Goal: Task Accomplishment & Management: Manage account settings

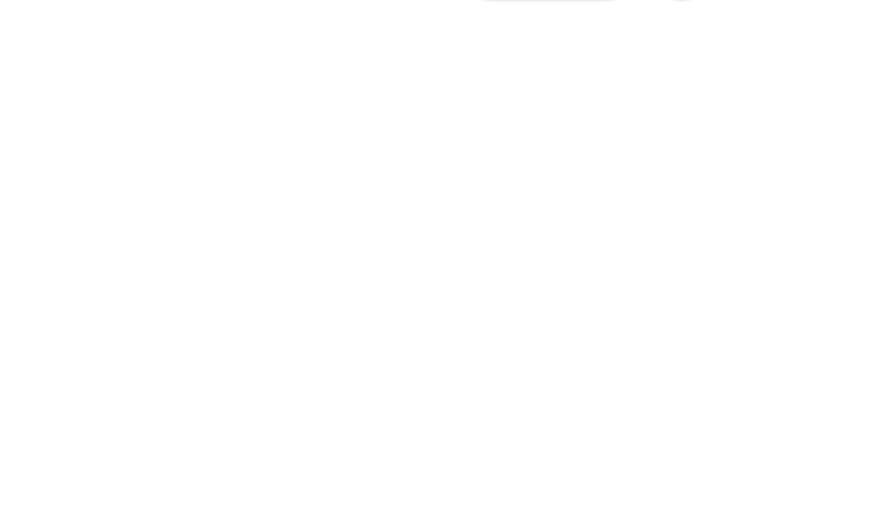
click at [431, 116] on p "Backdrops" at bounding box center [438, 108] width 57 height 15
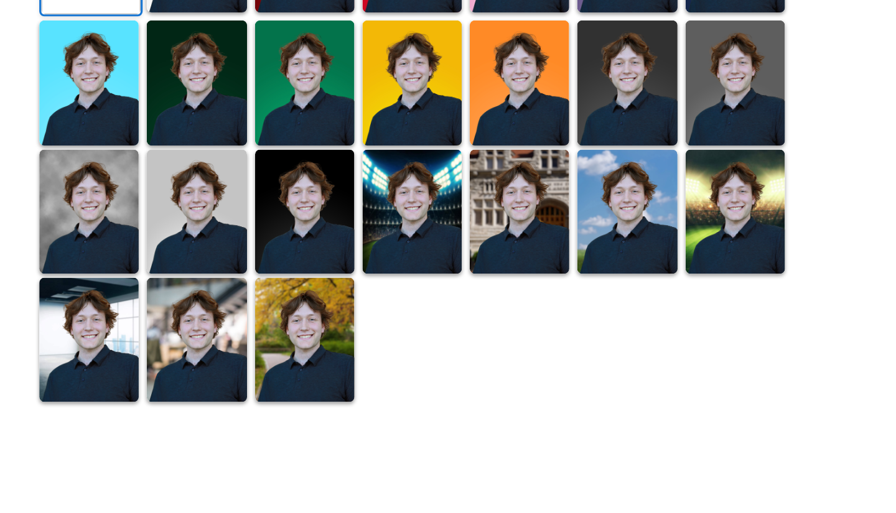
scroll to position [210, 0]
click at [329, 200] on img at bounding box center [312, 161] width 62 height 78
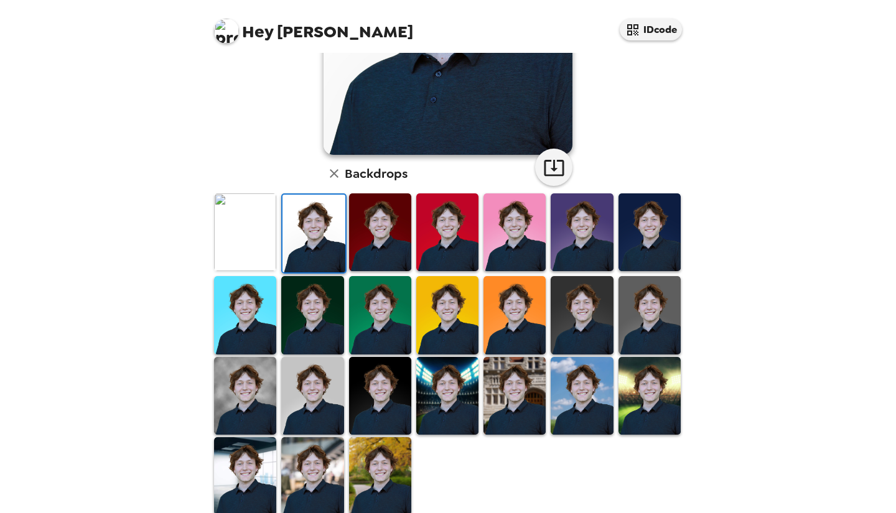
scroll to position [227, 0]
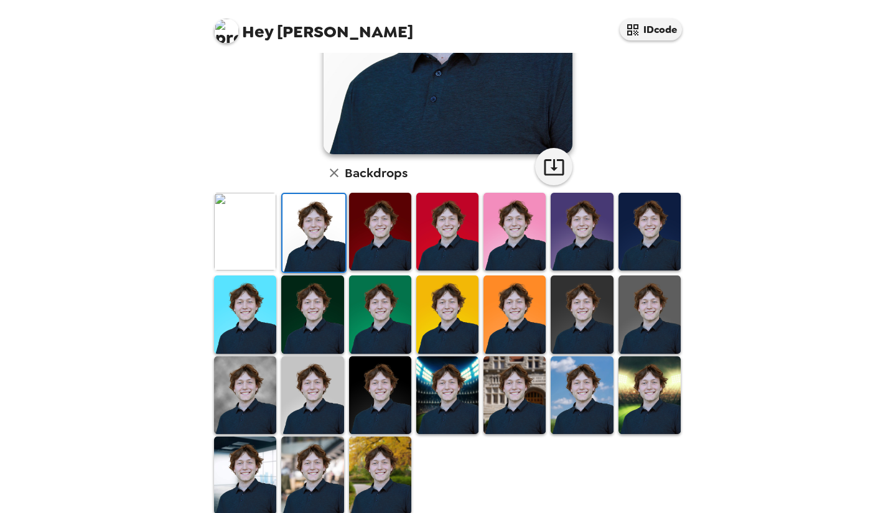
click at [258, 388] on img at bounding box center [245, 396] width 62 height 78
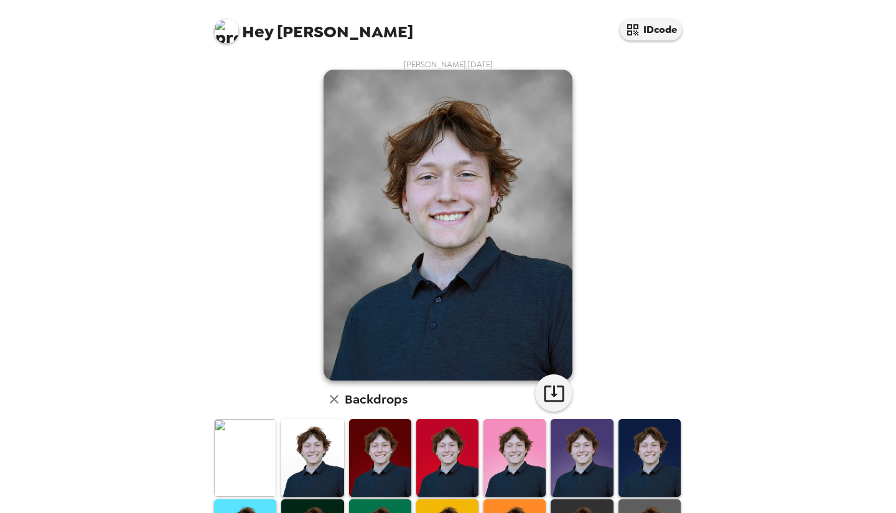
scroll to position [241, 0]
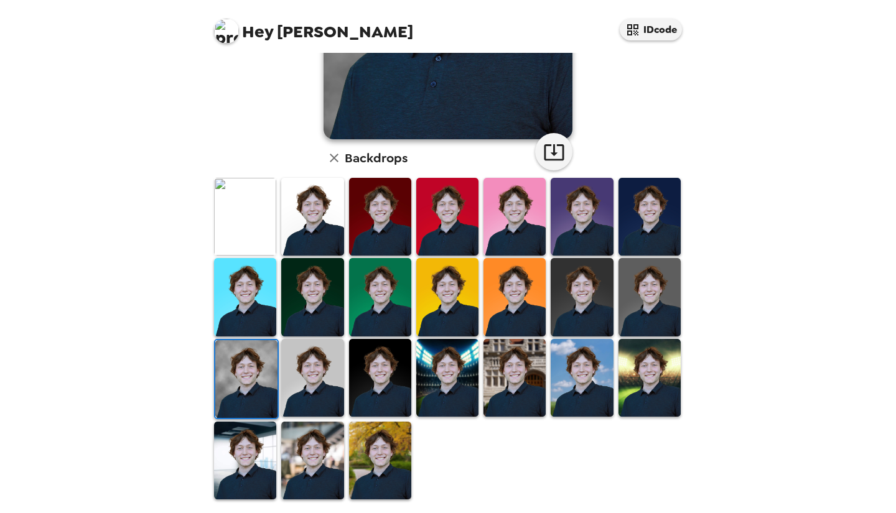
click at [535, 145] on button "button" at bounding box center [553, 151] width 37 height 37
click at [288, 473] on img at bounding box center [312, 461] width 62 height 78
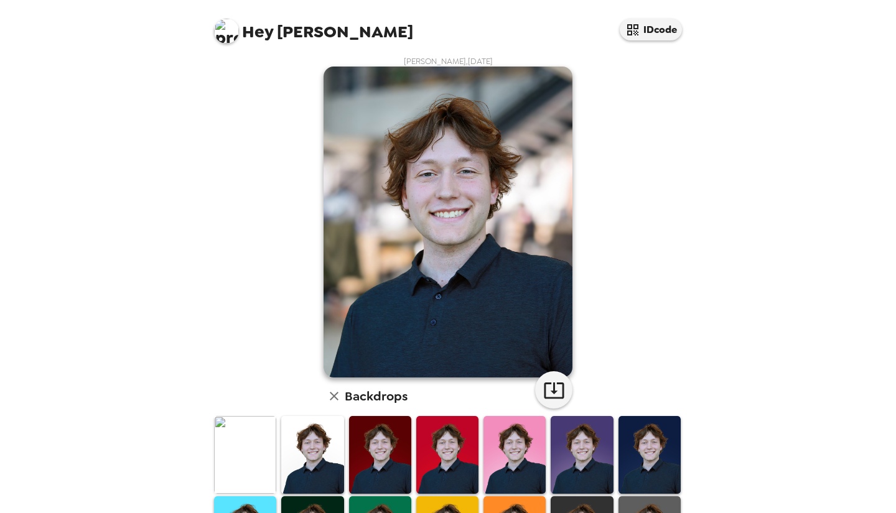
scroll to position [0, 0]
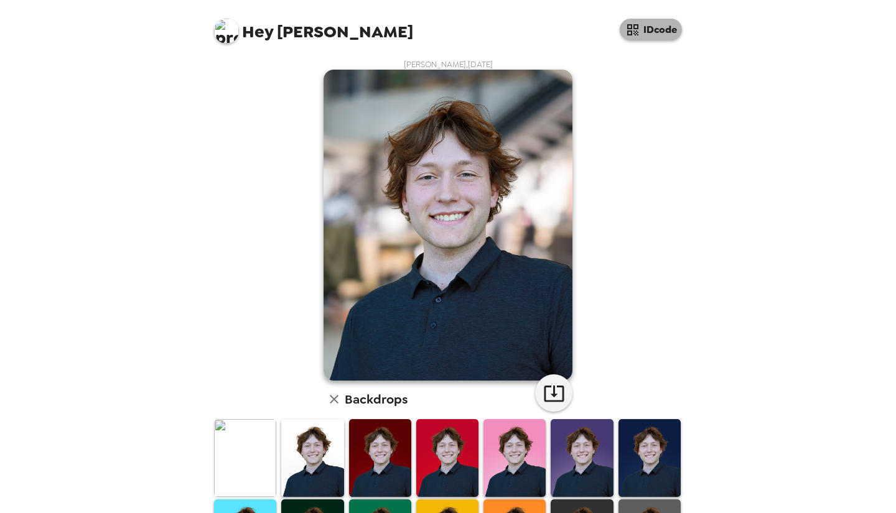
click at [650, 34] on button "IDcode" at bounding box center [651, 30] width 62 height 22
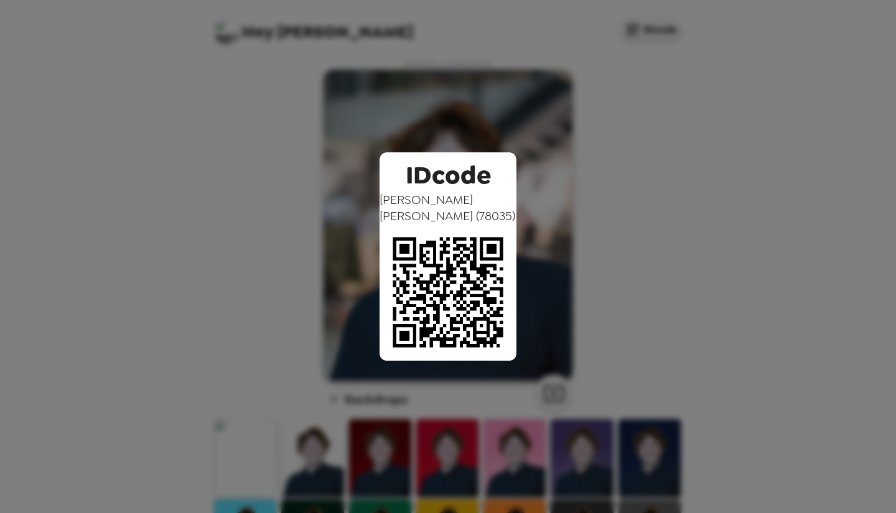
click at [622, 88] on div "IDcode [PERSON_NAME] ( 78035 )" at bounding box center [448, 256] width 896 height 513
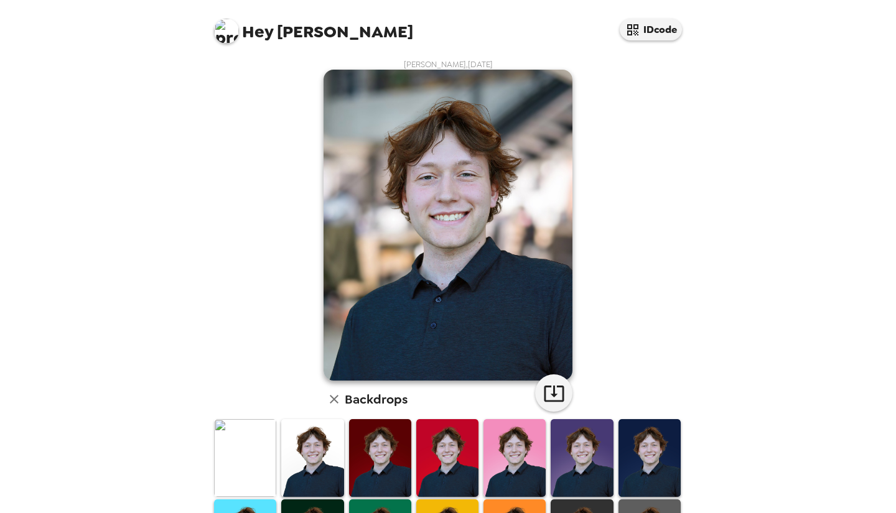
scroll to position [240, 0]
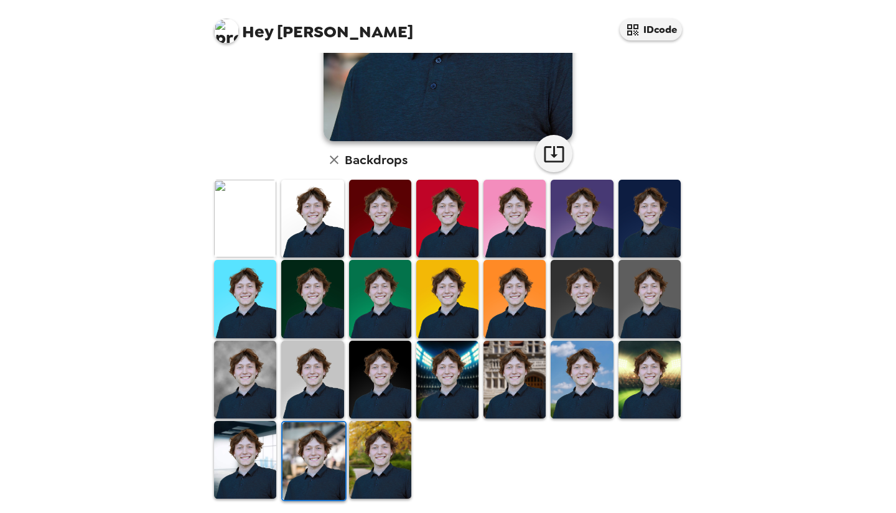
click at [263, 32] on span "Hey" at bounding box center [257, 32] width 31 height 22
click at [210, 34] on div "Hey [PERSON_NAME] IDcode" at bounding box center [448, 26] width 498 height 53
